Goal: Task Accomplishment & Management: Manage account settings

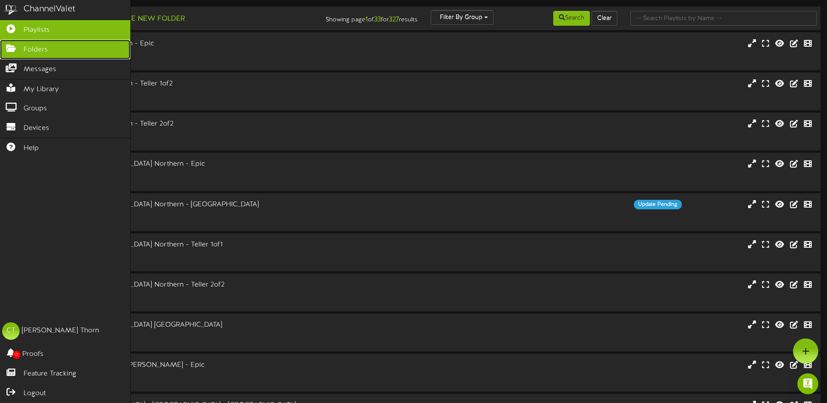
click at [14, 46] on icon at bounding box center [11, 47] width 22 height 7
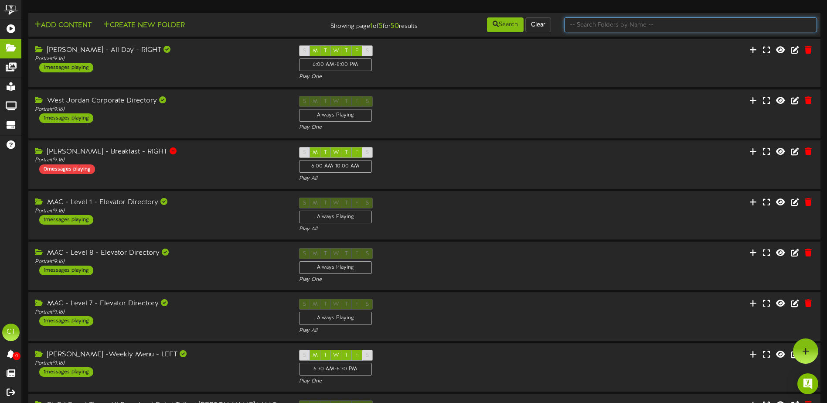
click at [591, 25] on input "text" at bounding box center [690, 24] width 253 height 15
type input "member appreciation"
click at [514, 23] on button "Search" at bounding box center [505, 24] width 37 height 15
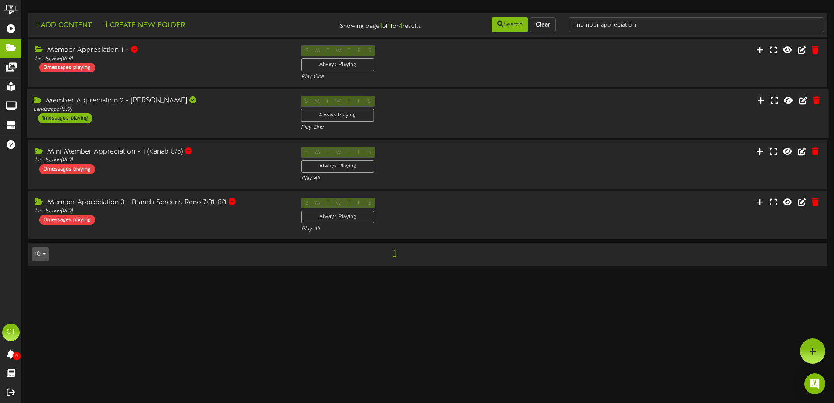
click at [146, 113] on div "Member Appreciation 2 - [PERSON_NAME] Landscape ( 16:9 ) 1 messages playing" at bounding box center [160, 109] width 267 height 27
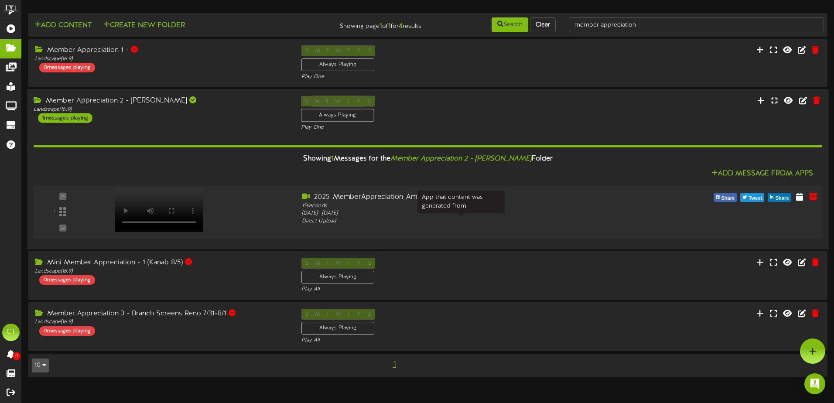
click at [434, 218] on div "Direct Upload" at bounding box center [461, 221] width 318 height 7
click at [804, 99] on icon at bounding box center [803, 100] width 10 height 10
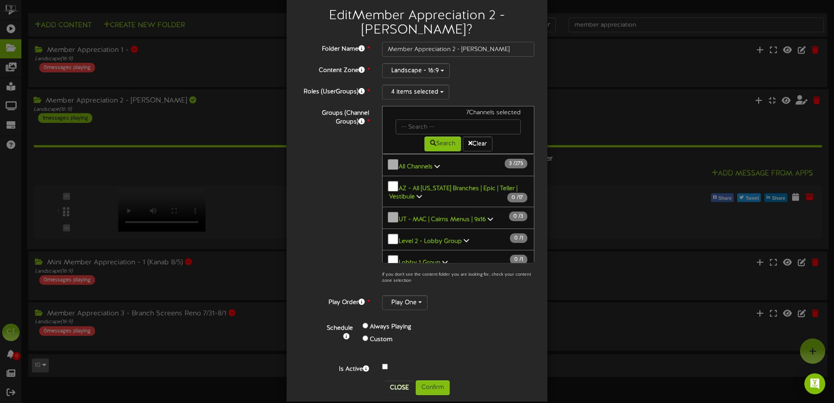
scroll to position [31, 0]
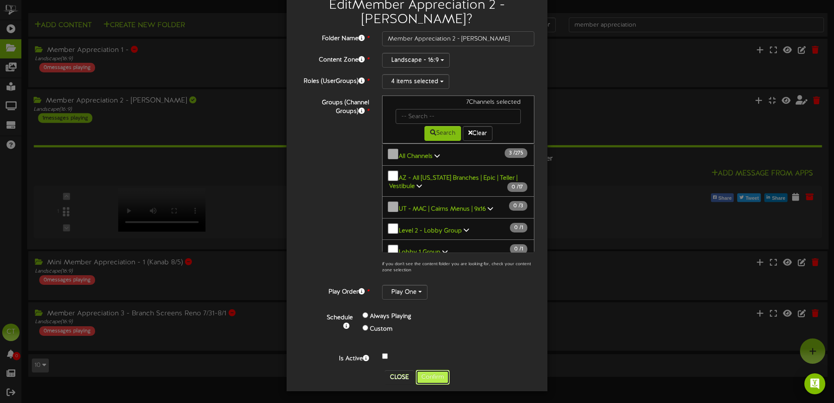
click at [426, 376] on button "Confirm" at bounding box center [433, 377] width 34 height 15
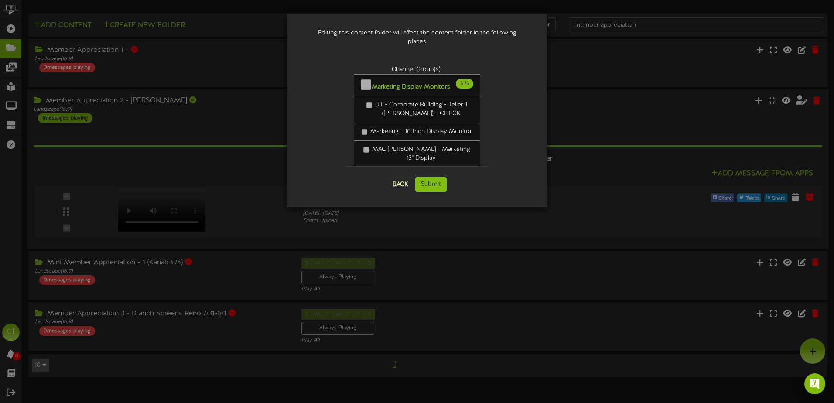
click at [456, 256] on div "Editing this content folder will affect the content folder in the following pla…" at bounding box center [417, 201] width 834 height 403
